Goal: Task Accomplishment & Management: Manage account settings

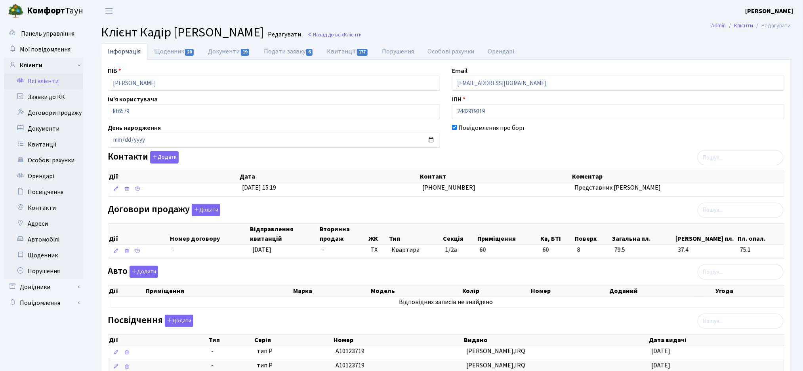
click at [35, 83] on link "Всі клієнти" at bounding box center [43, 81] width 79 height 16
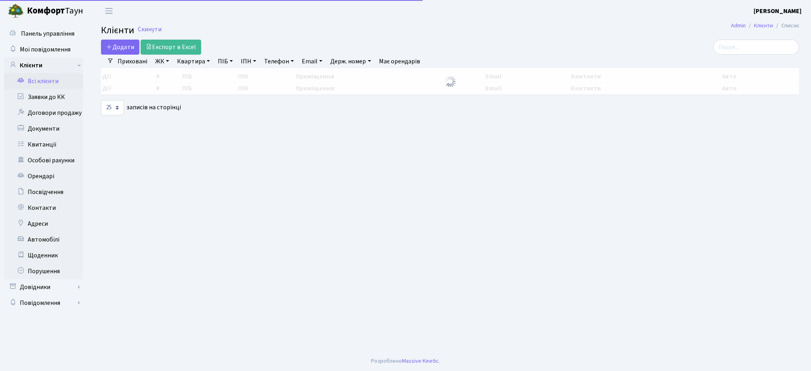
select select "25"
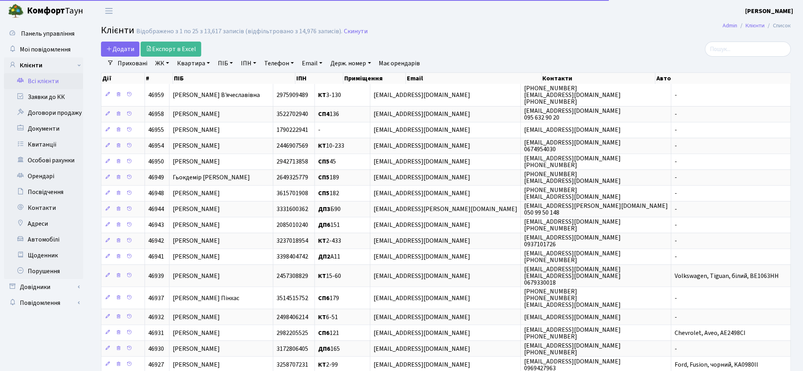
click at [161, 62] on link "ЖК" at bounding box center [162, 63] width 20 height 13
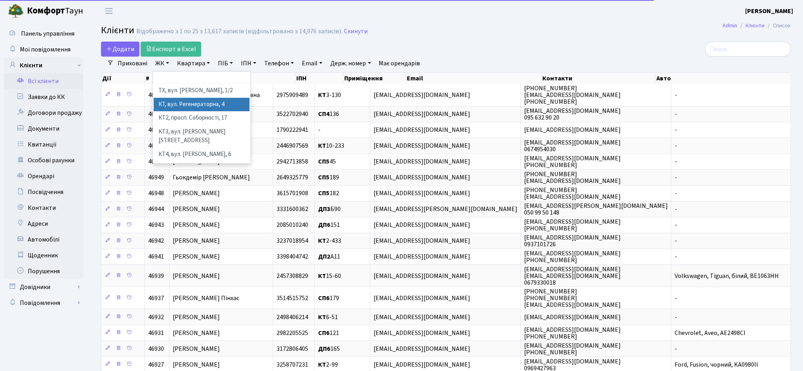
click at [172, 106] on li "КТ, вул. Регенераторна, 4" at bounding box center [202, 105] width 96 height 14
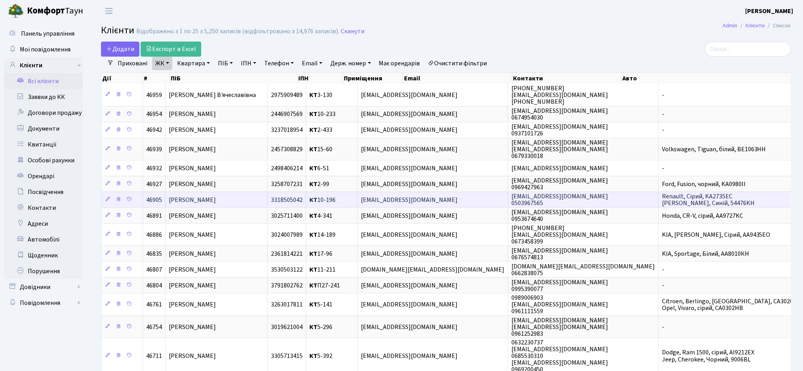
click at [457, 200] on span "[EMAIL_ADDRESS][DOMAIN_NAME]" at bounding box center [409, 200] width 97 height 9
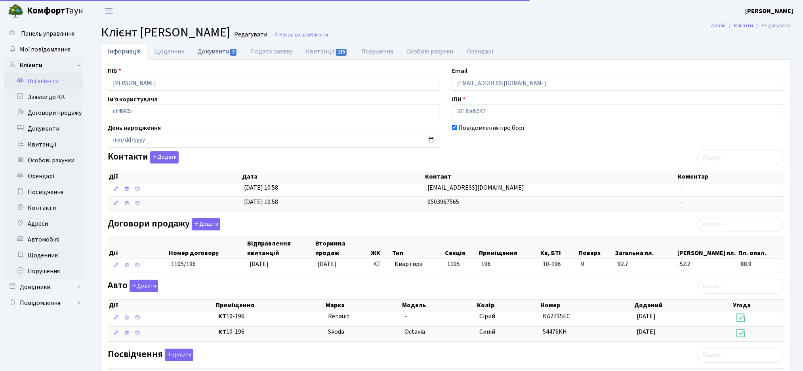
click at [222, 51] on link "Документи 3" at bounding box center [217, 51] width 53 height 16
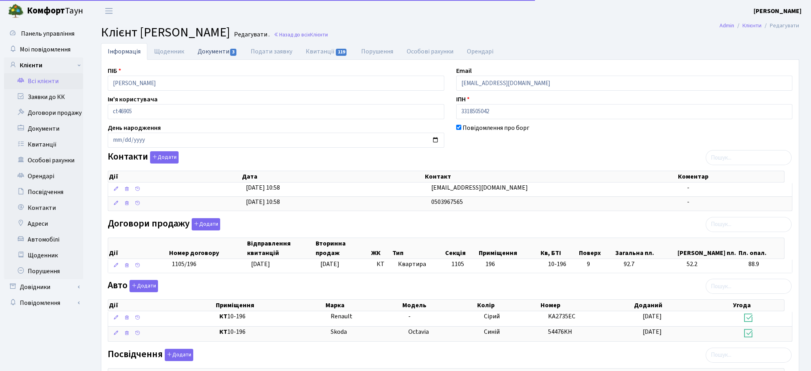
select select "25"
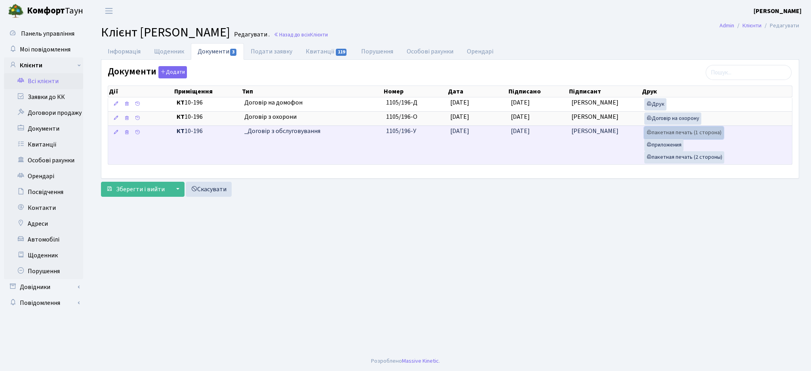
click at [672, 133] on link "пакетная печать (1 сторона)" at bounding box center [683, 133] width 79 height 12
click at [680, 160] on link "пакетная печать (2 стороны)" at bounding box center [684, 157] width 80 height 12
